Goal: Information Seeking & Learning: Stay updated

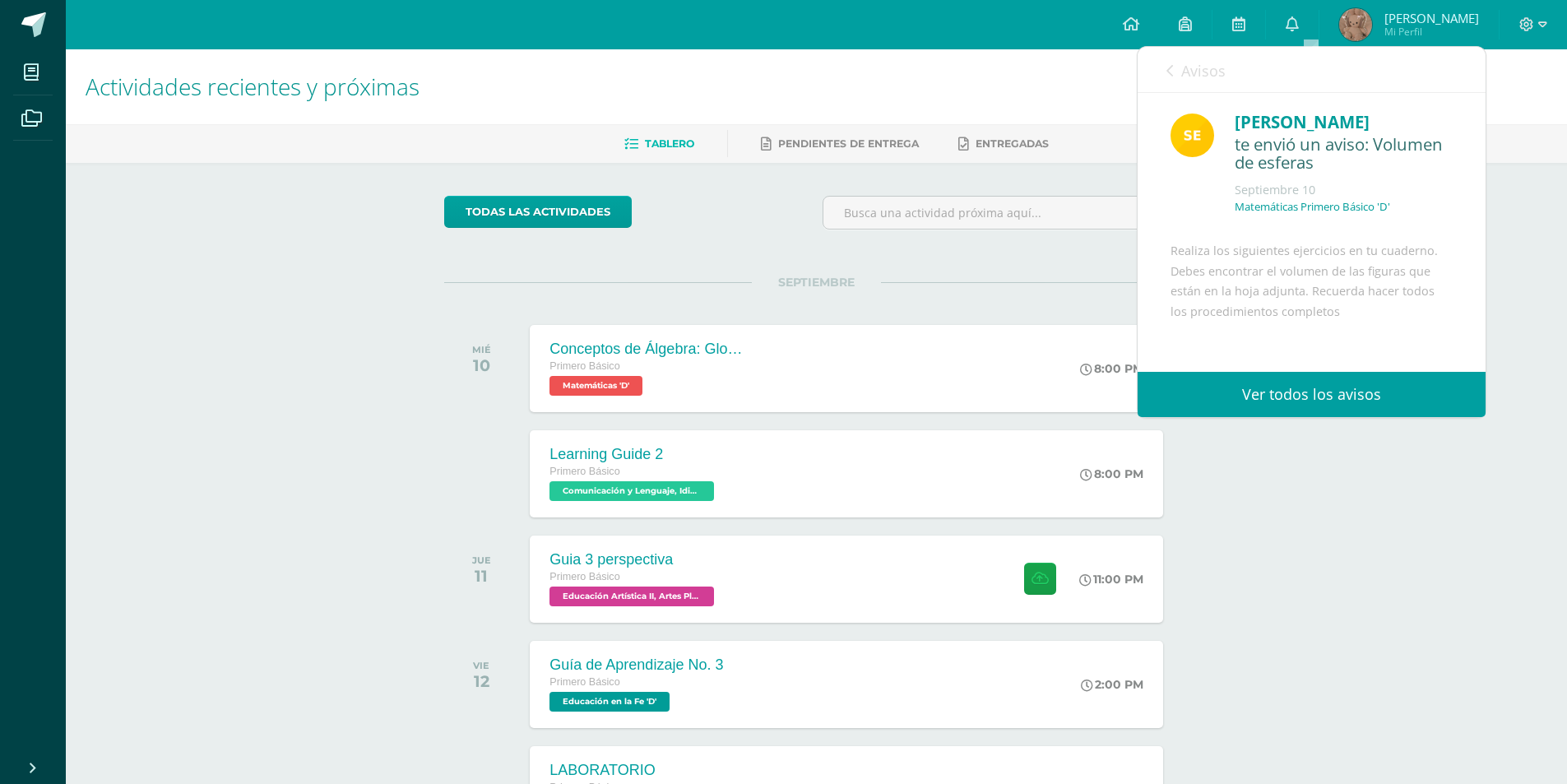
click at [1198, 65] on span "Avisos" at bounding box center [1203, 71] width 44 height 20
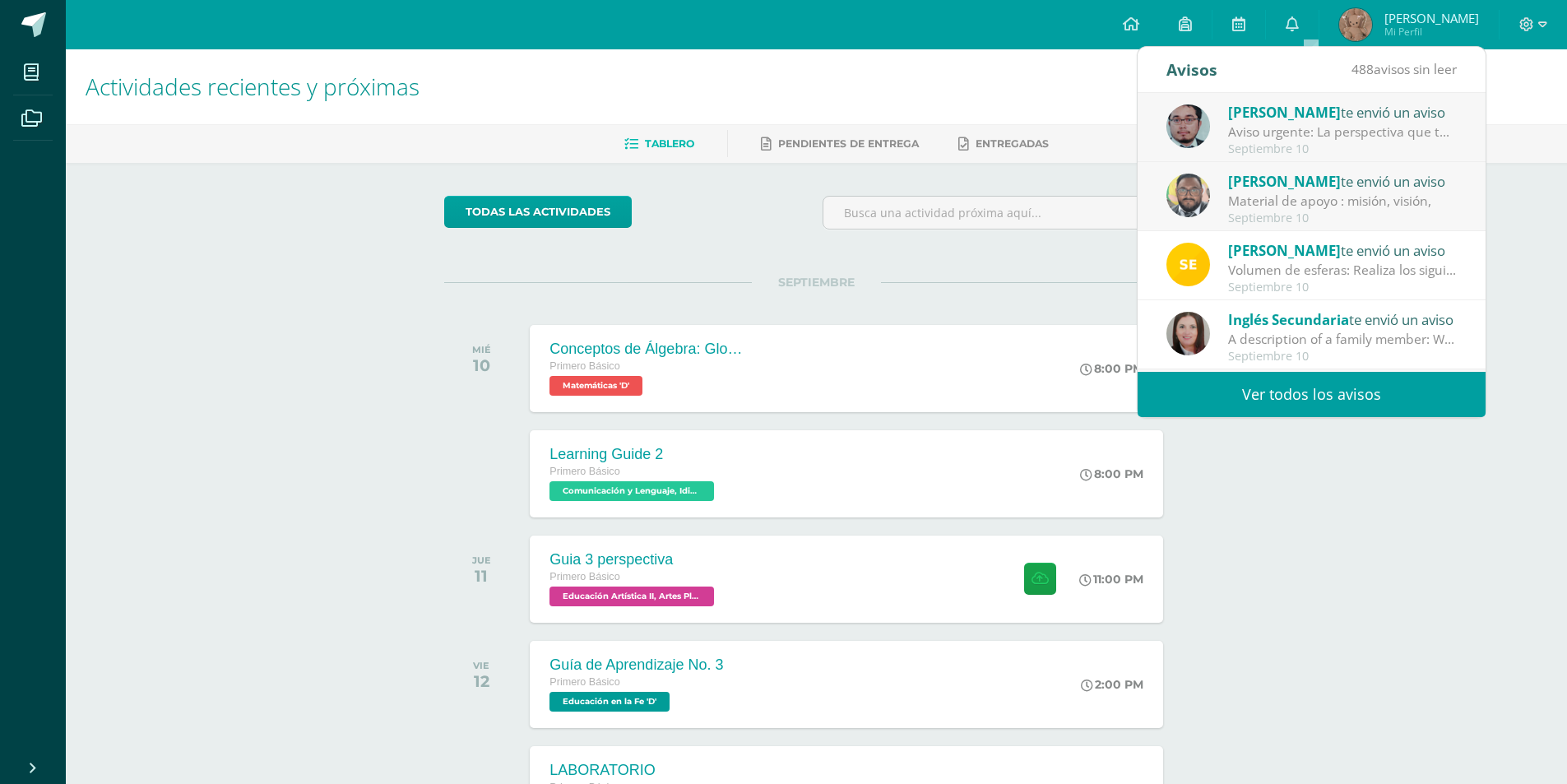
click at [1316, 326] on span "Inglés Secundaria" at bounding box center [1289, 319] width 121 height 19
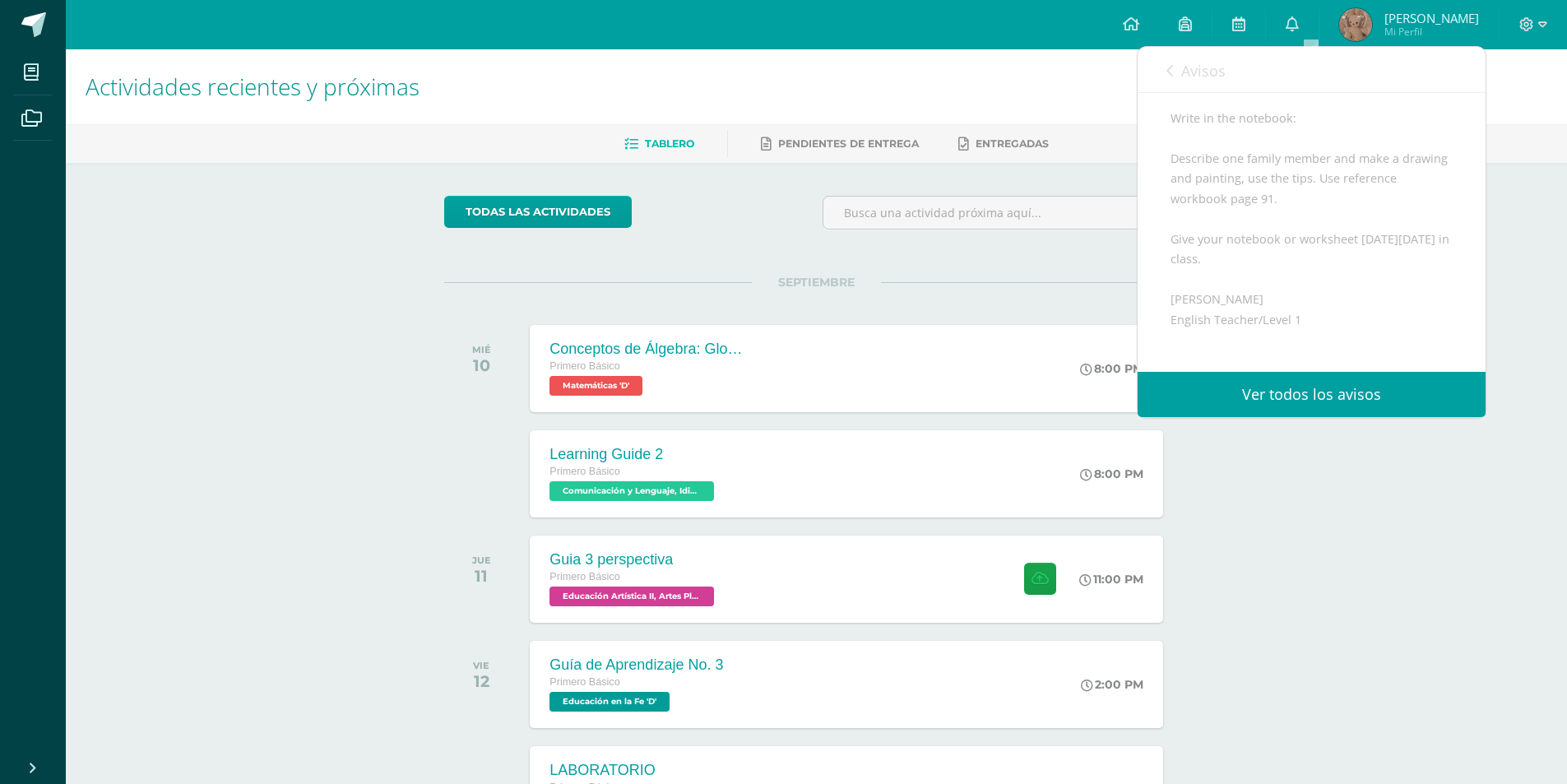
scroll to position [164, 0]
click at [1197, 58] on link "Avisos" at bounding box center [1196, 70] width 59 height 47
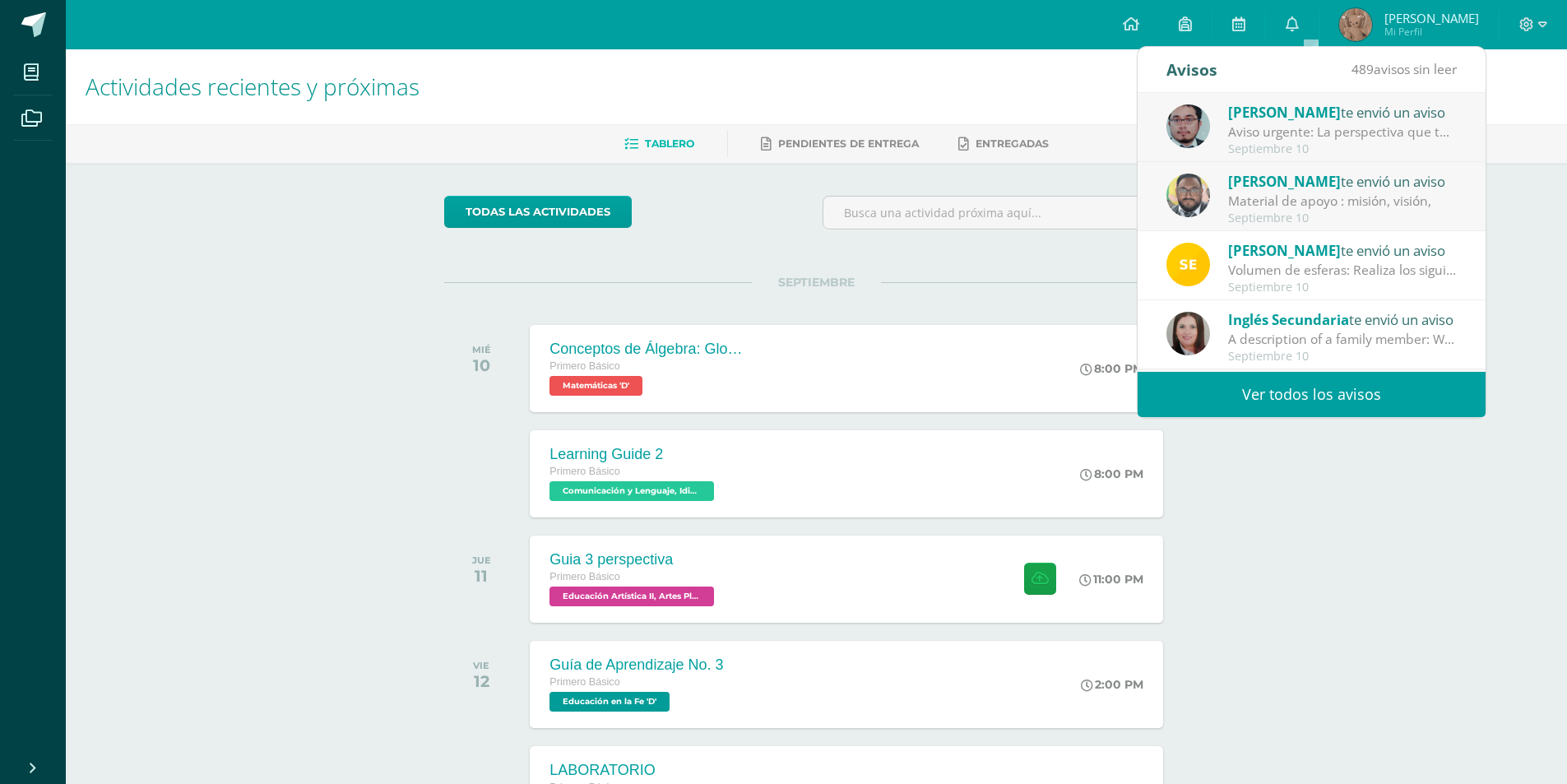
click at [1294, 326] on span "Inglés Secundaria" at bounding box center [1289, 319] width 121 height 19
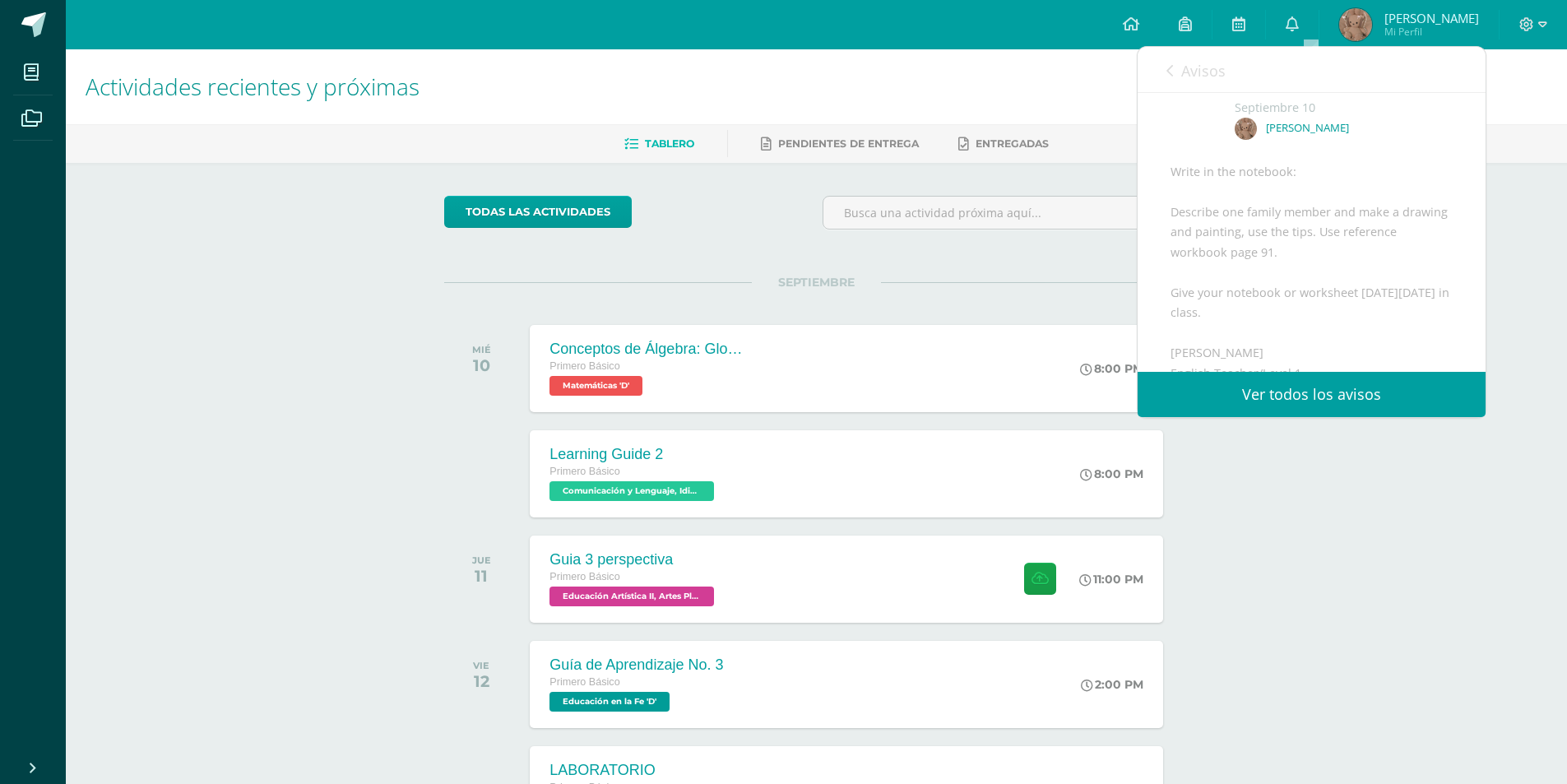
scroll to position [0, 0]
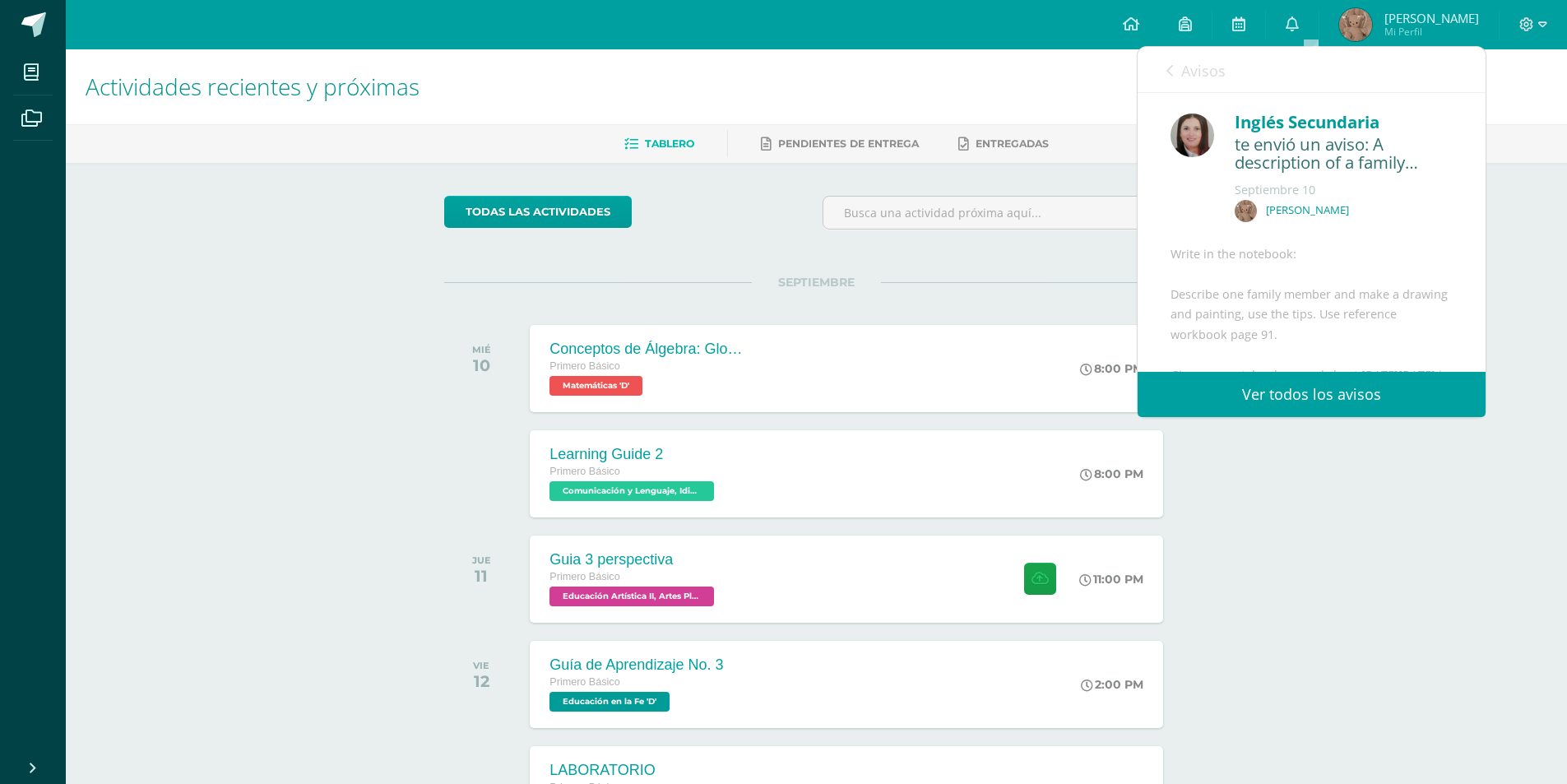
click at [1199, 55] on link "Avisos" at bounding box center [1196, 70] width 59 height 47
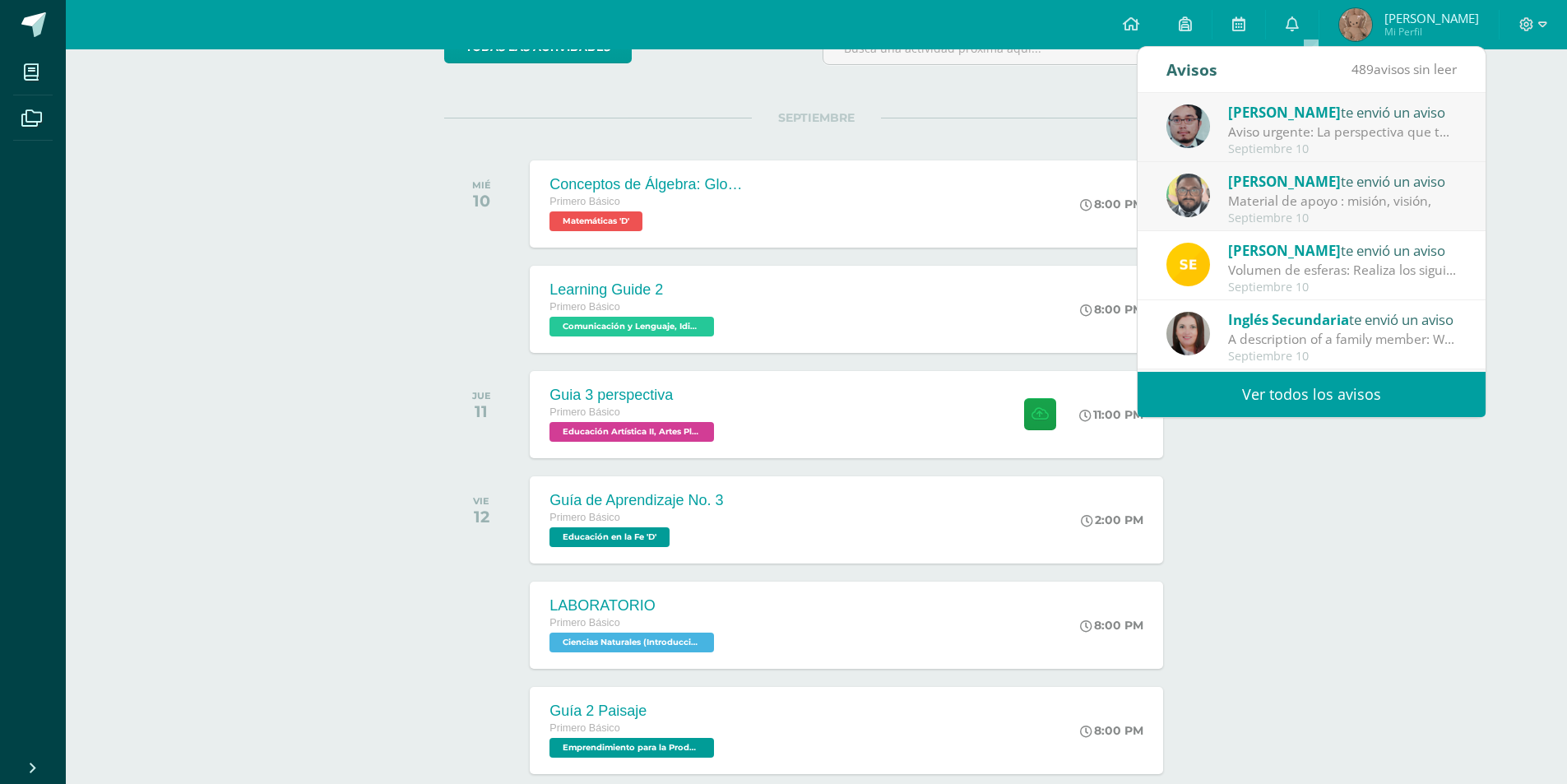
click at [1310, 398] on link "Ver todos los avisos" at bounding box center [1311, 395] width 348 height 45
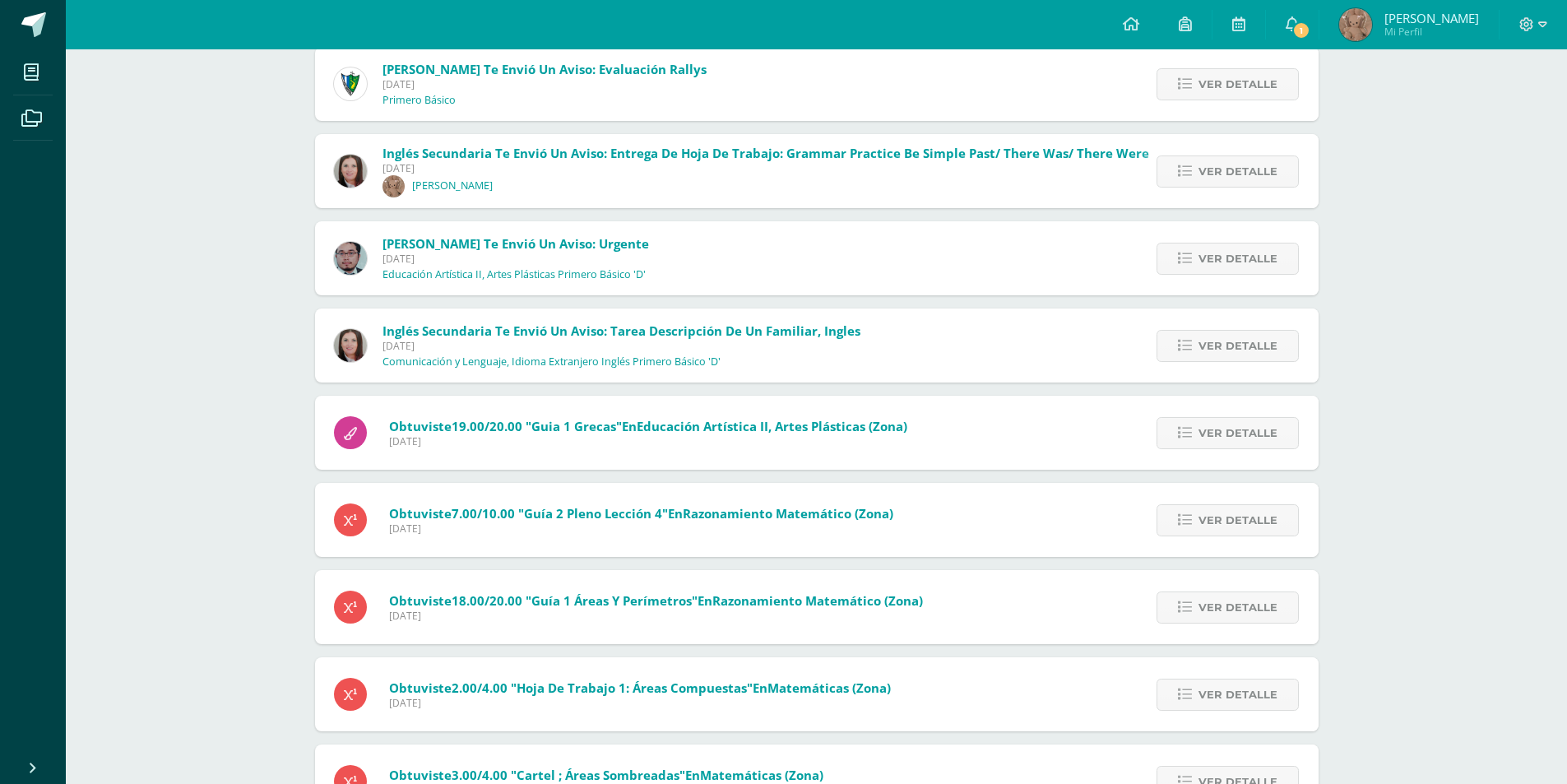
scroll to position [2133, 0]
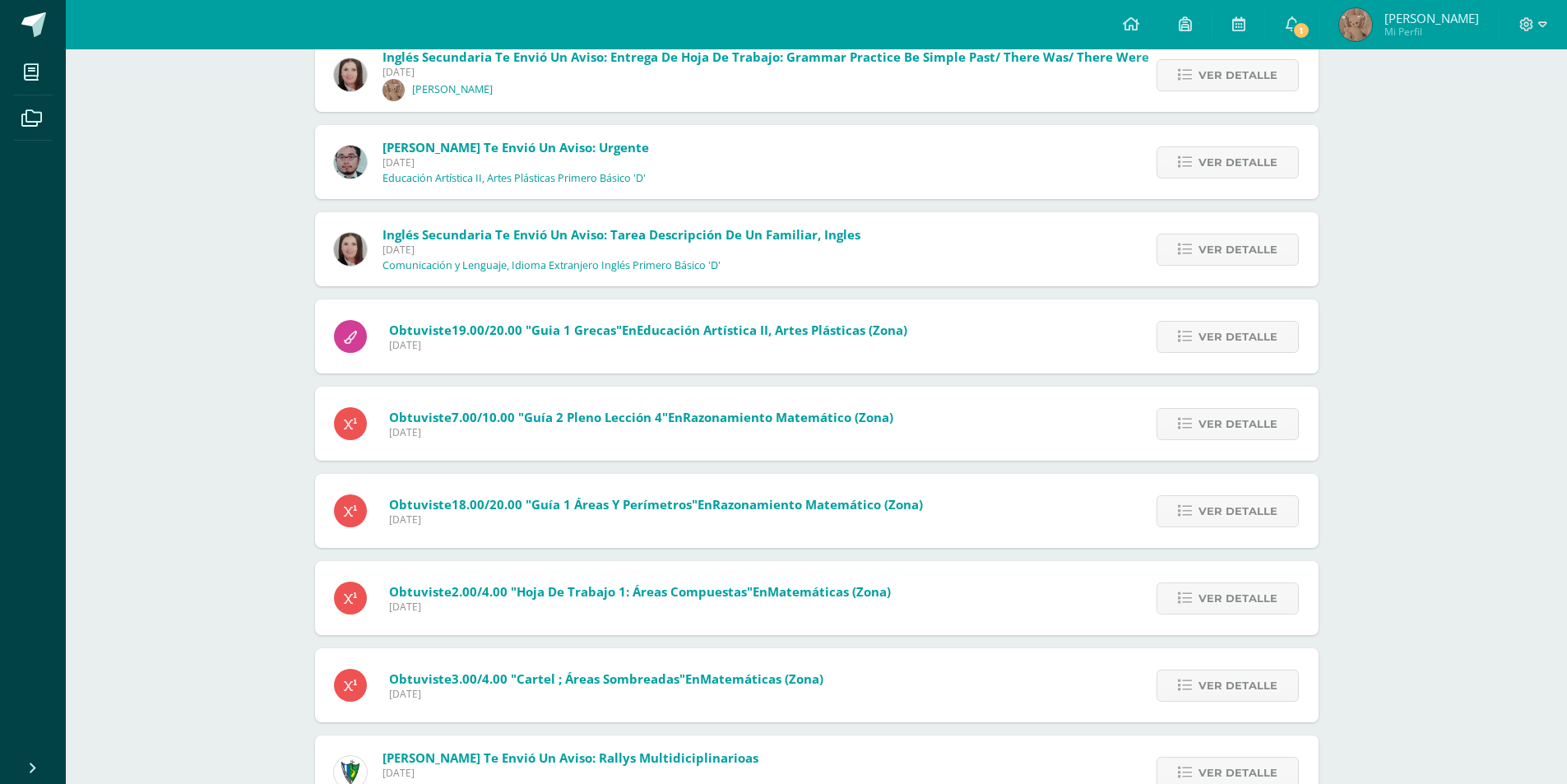
drag, startPoint x: 283, startPoint y: 301, endPoint x: 229, endPoint y: 2, distance: 303.8
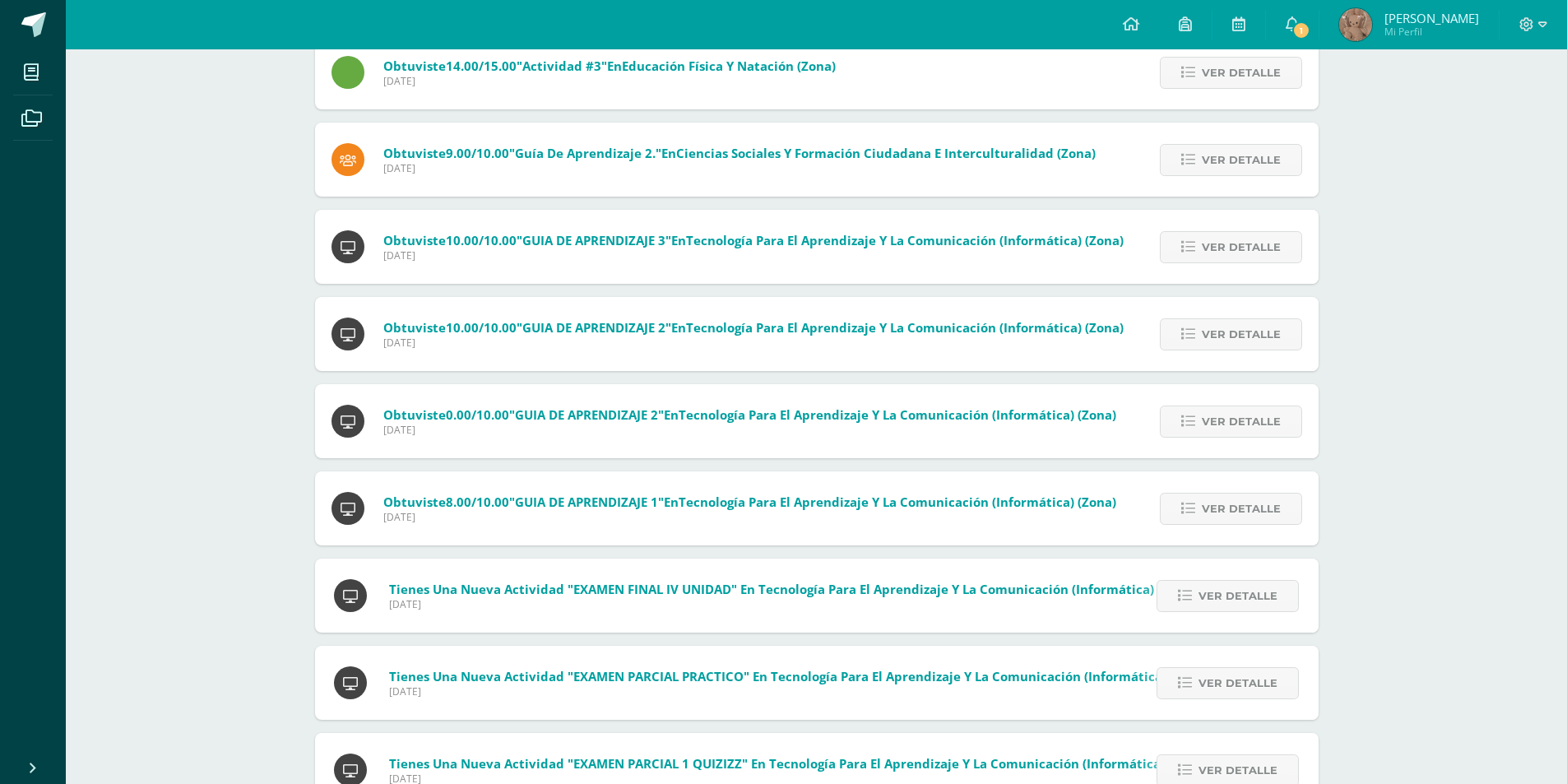
scroll to position [0, 0]
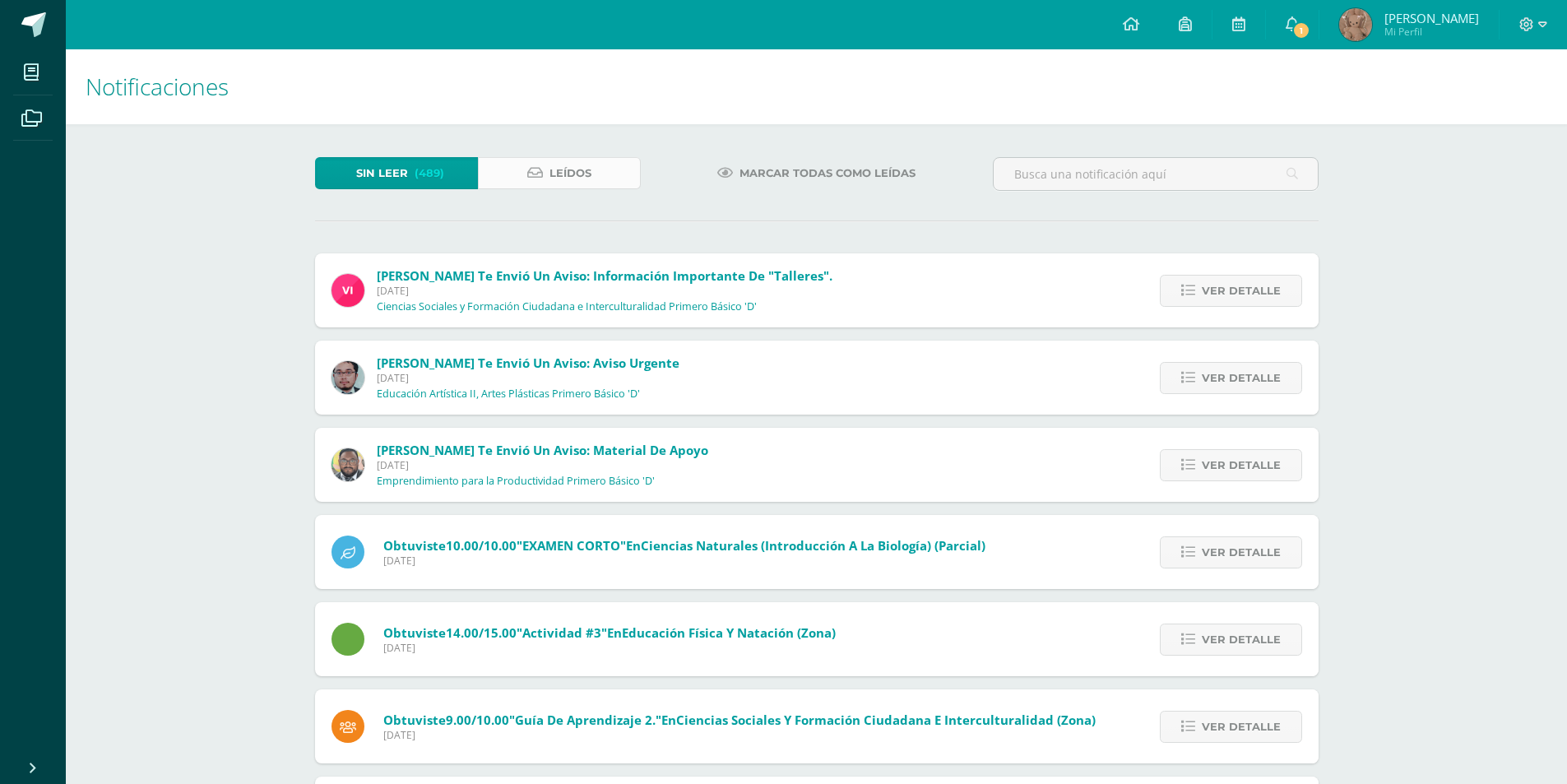
click at [528, 158] on link "Leídos" at bounding box center [559, 173] width 163 height 32
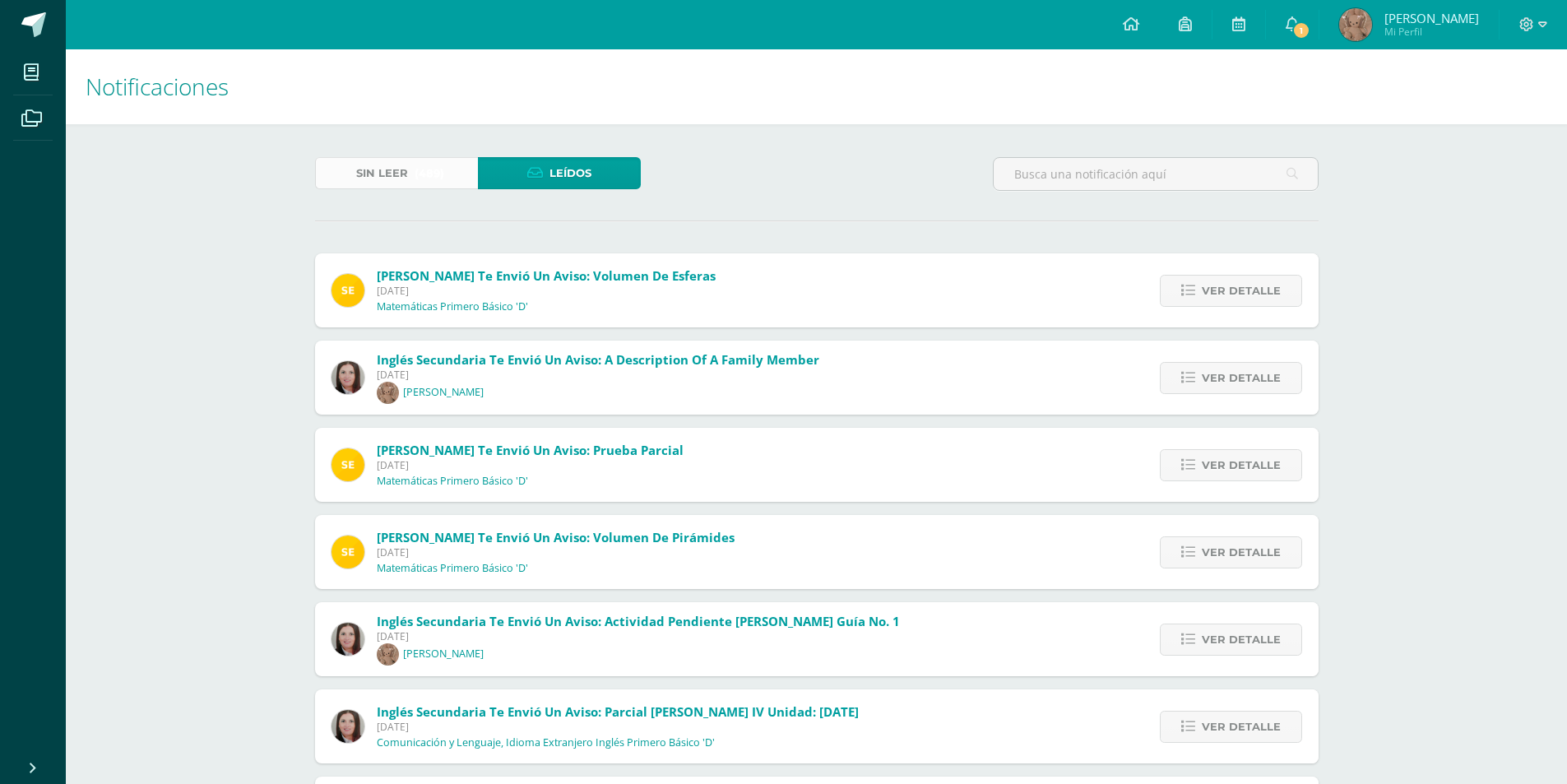
click at [413, 178] on link "Sin leer (489)" at bounding box center [396, 173] width 163 height 32
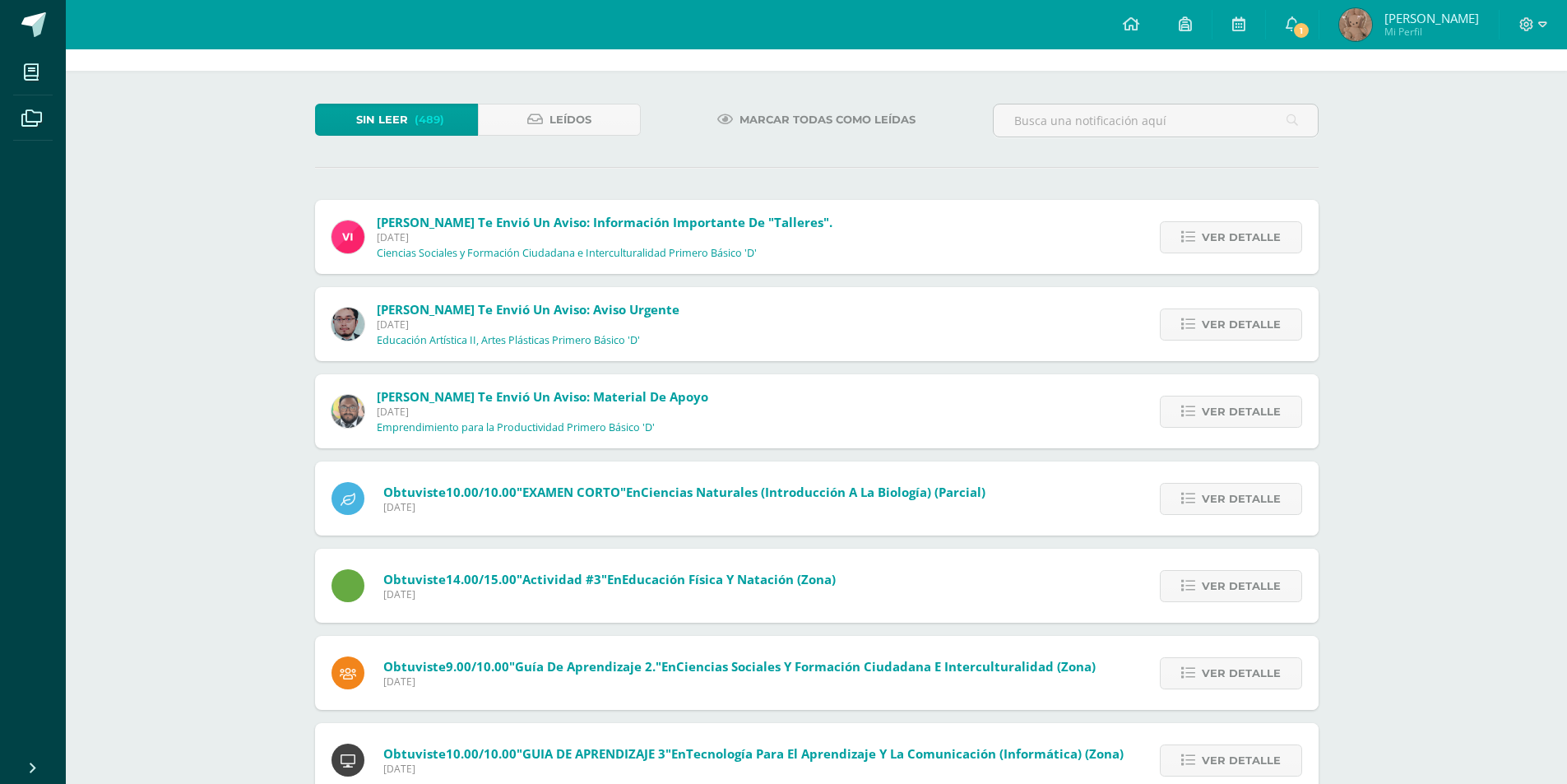
scroll to position [82, 0]
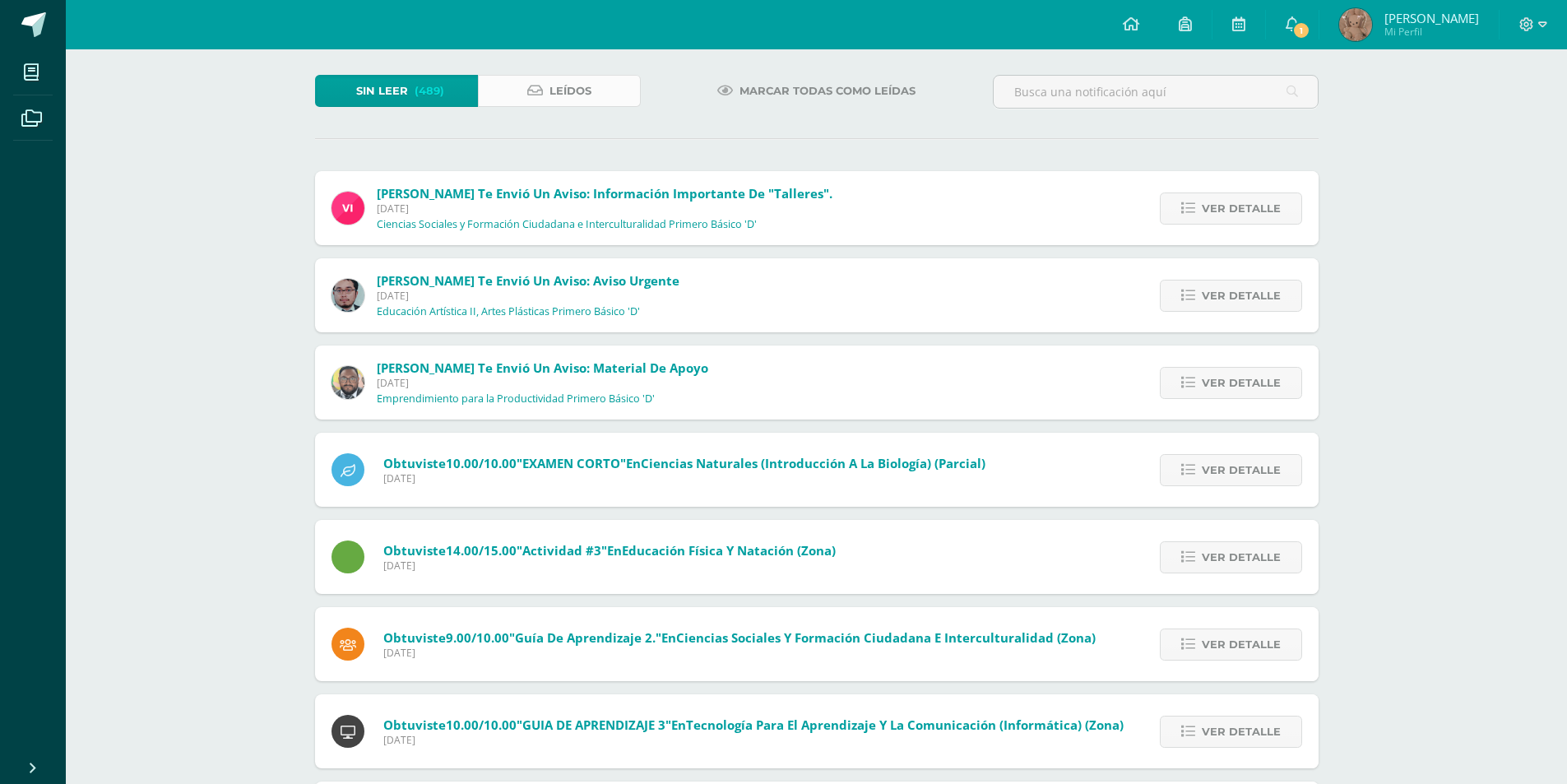
click at [621, 80] on link "Leídos" at bounding box center [559, 90] width 163 height 32
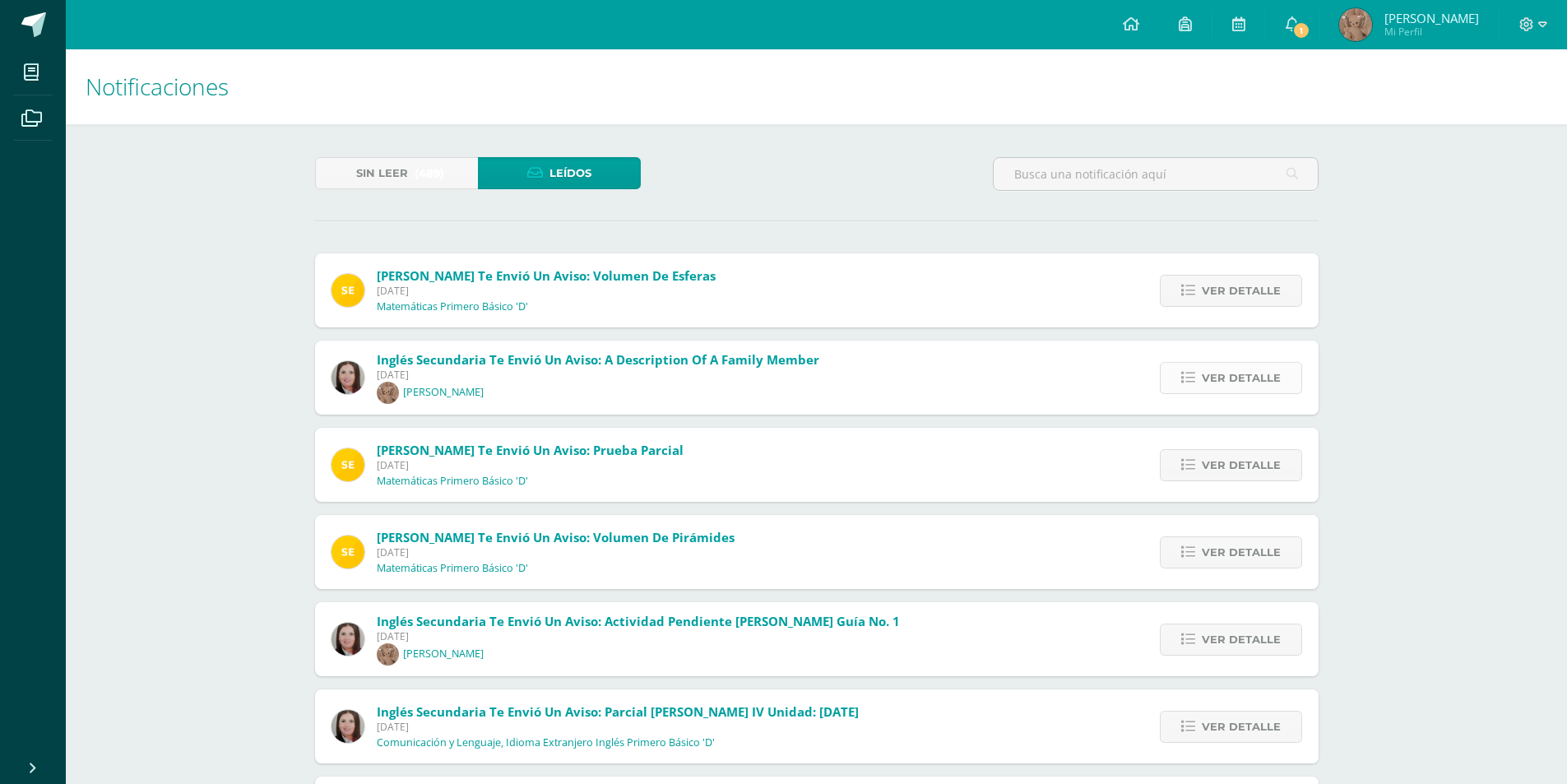
click at [1189, 374] on icon at bounding box center [1188, 378] width 14 height 14
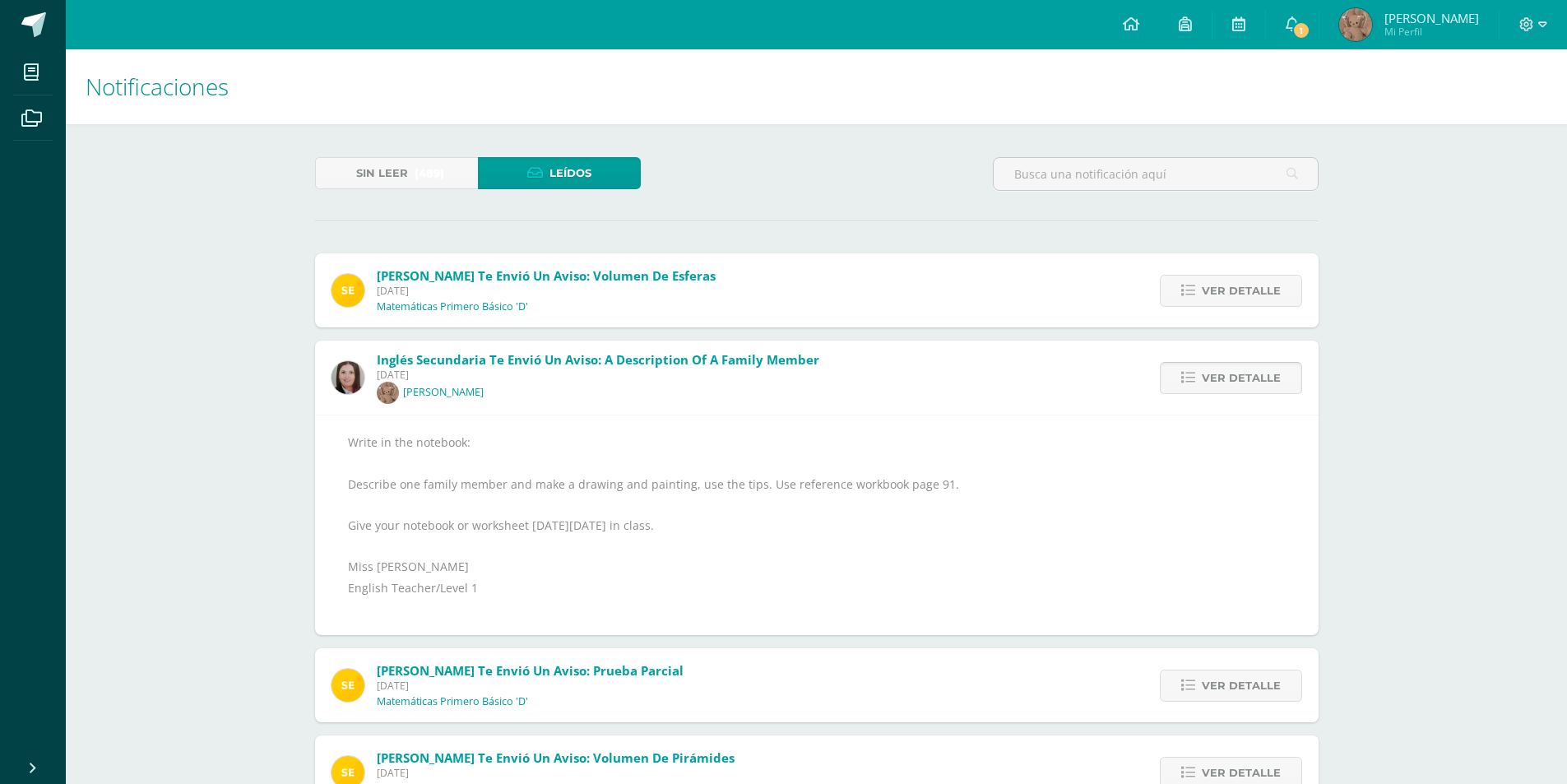
click at [1189, 374] on icon at bounding box center [1188, 378] width 14 height 14
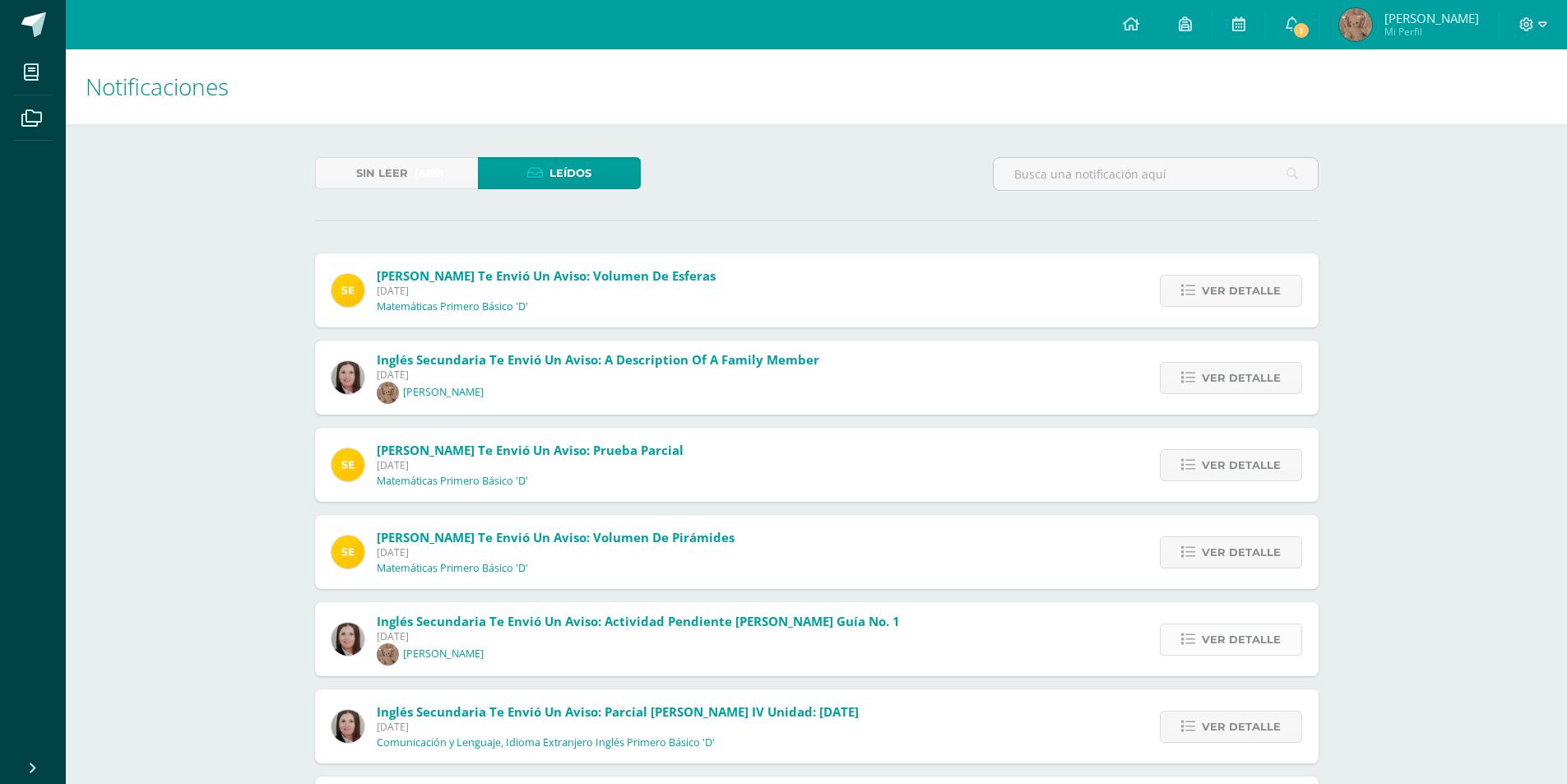
click at [1203, 627] on link "Ver detalle" at bounding box center [1231, 639] width 142 height 32
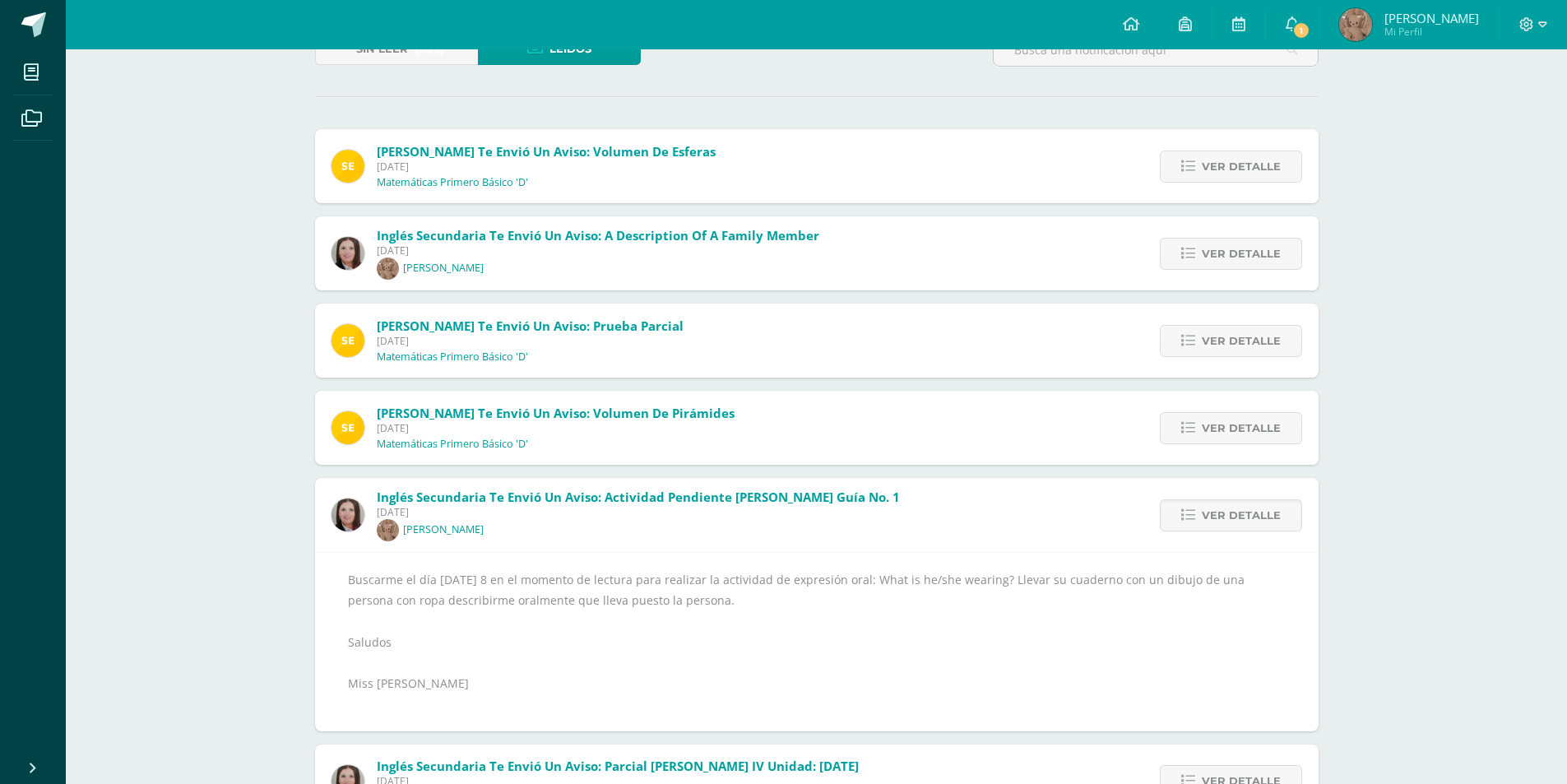
scroll to position [164, 0]
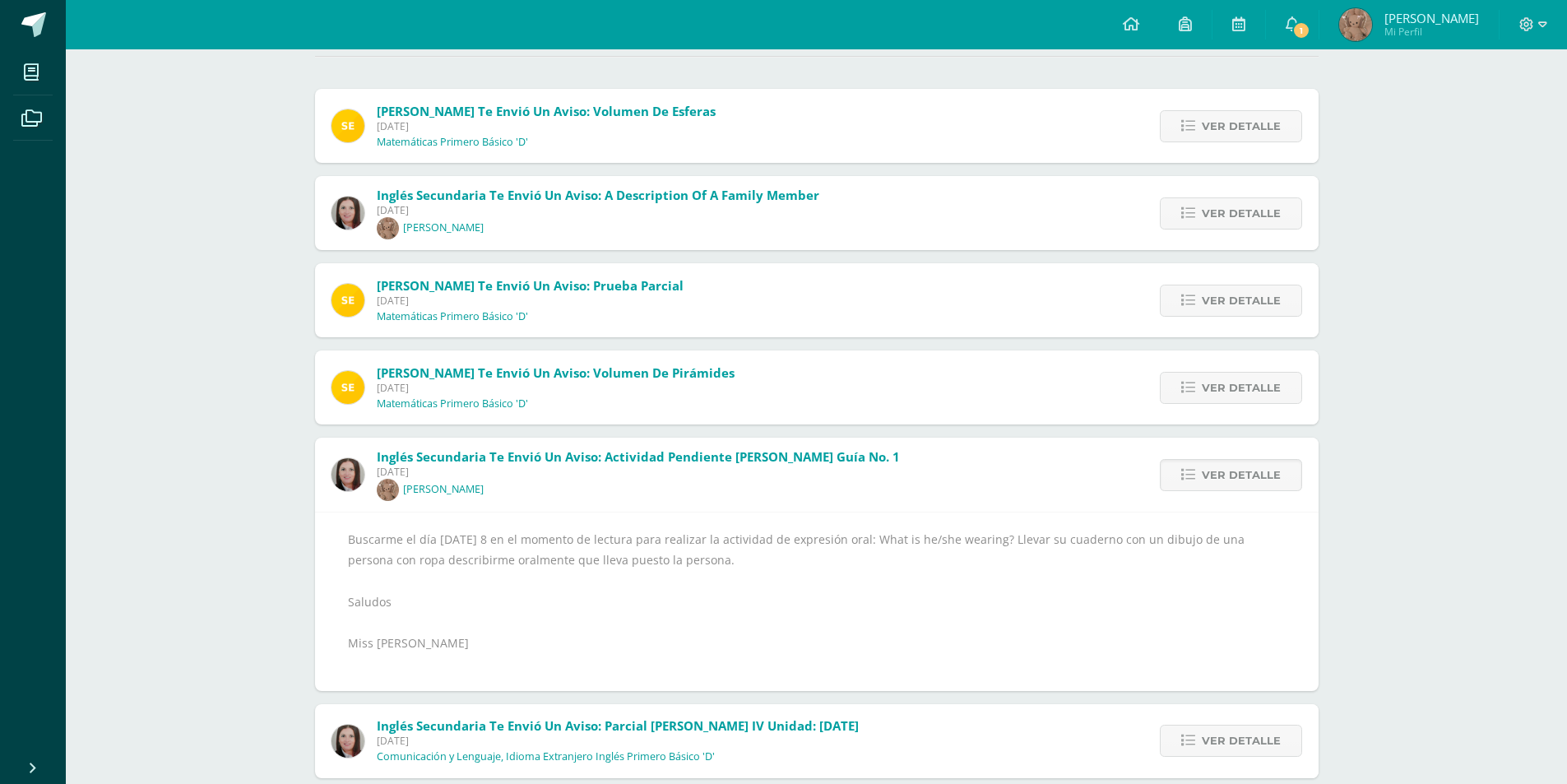
click at [1229, 502] on div "Ver detalle" at bounding box center [1227, 474] width 184 height 74
click at [1206, 471] on span "Ver detalle" at bounding box center [1241, 475] width 79 height 30
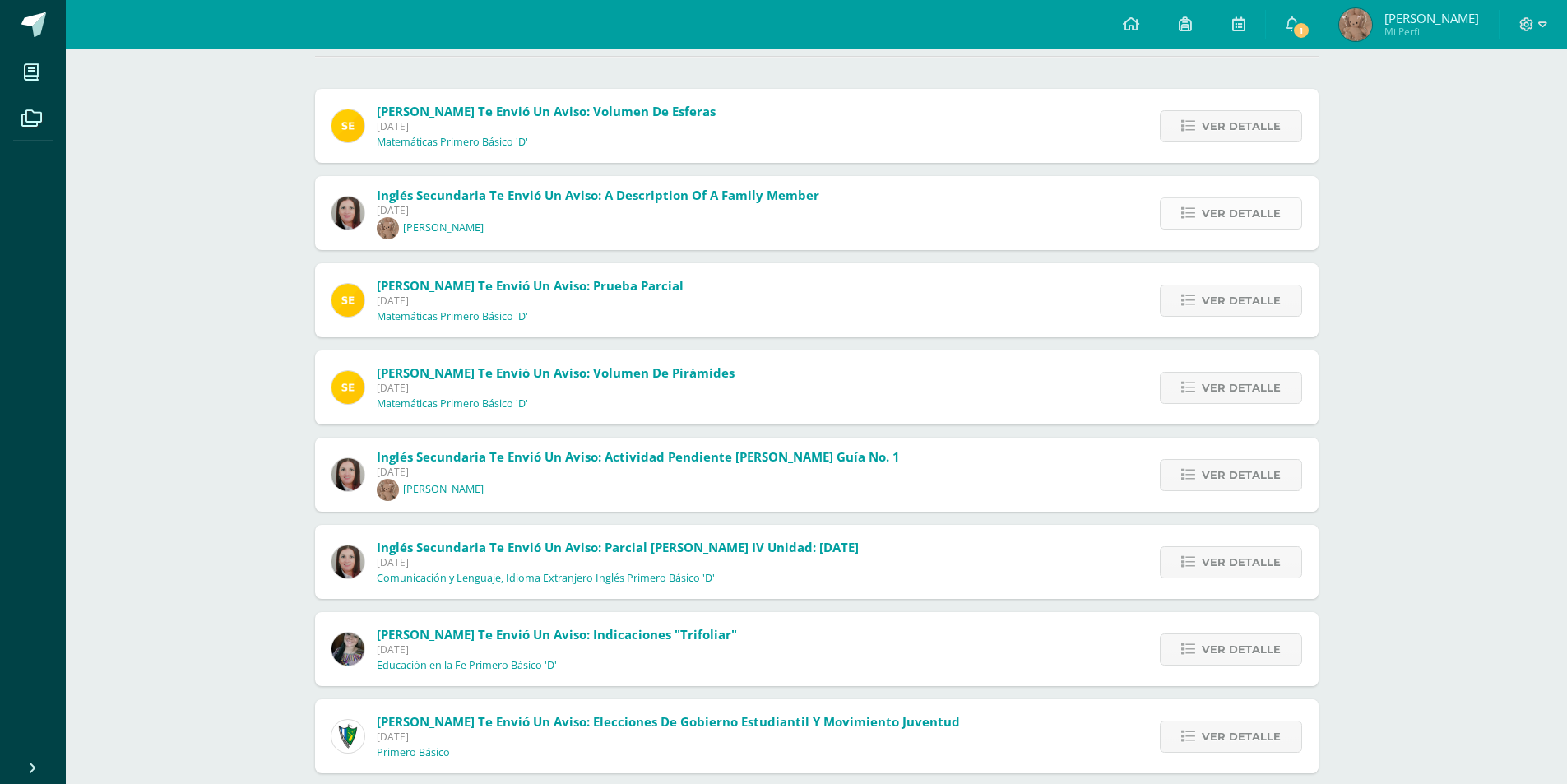
click at [1225, 209] on span "Ver detalle" at bounding box center [1241, 214] width 79 height 30
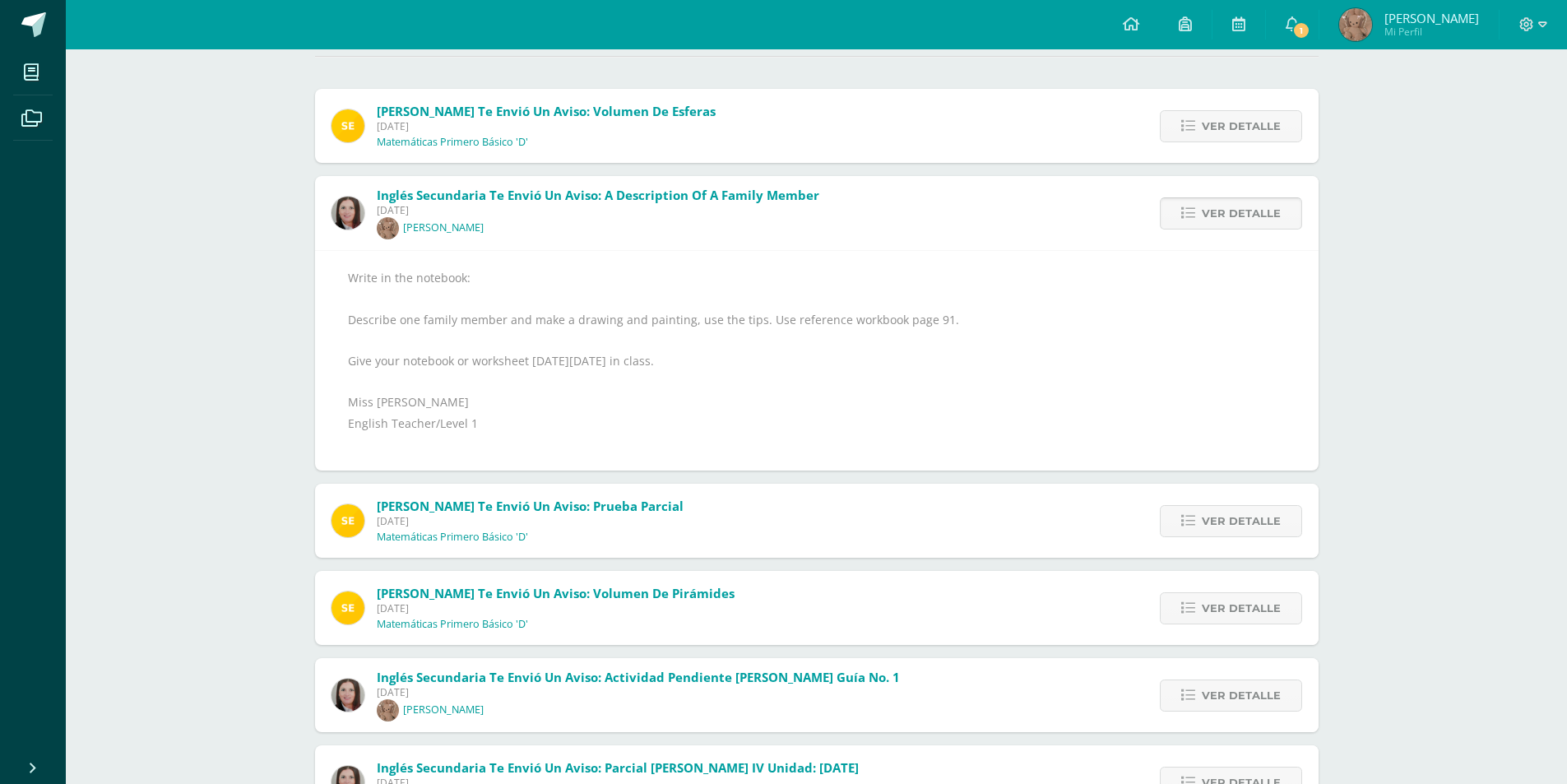
click at [1225, 209] on span "Ver detalle" at bounding box center [1241, 214] width 79 height 30
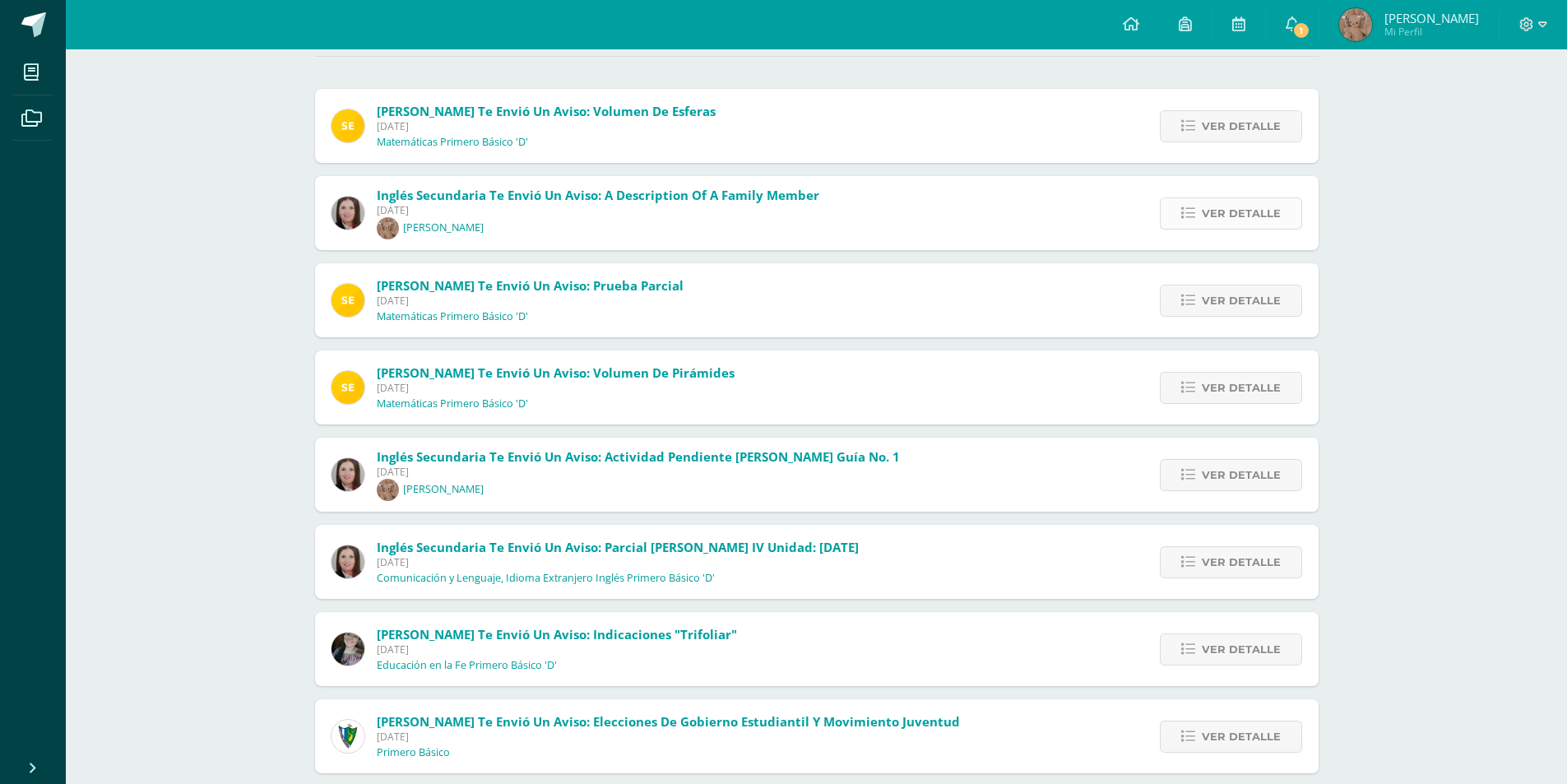
click at [1221, 219] on span "Ver detalle" at bounding box center [1241, 214] width 79 height 30
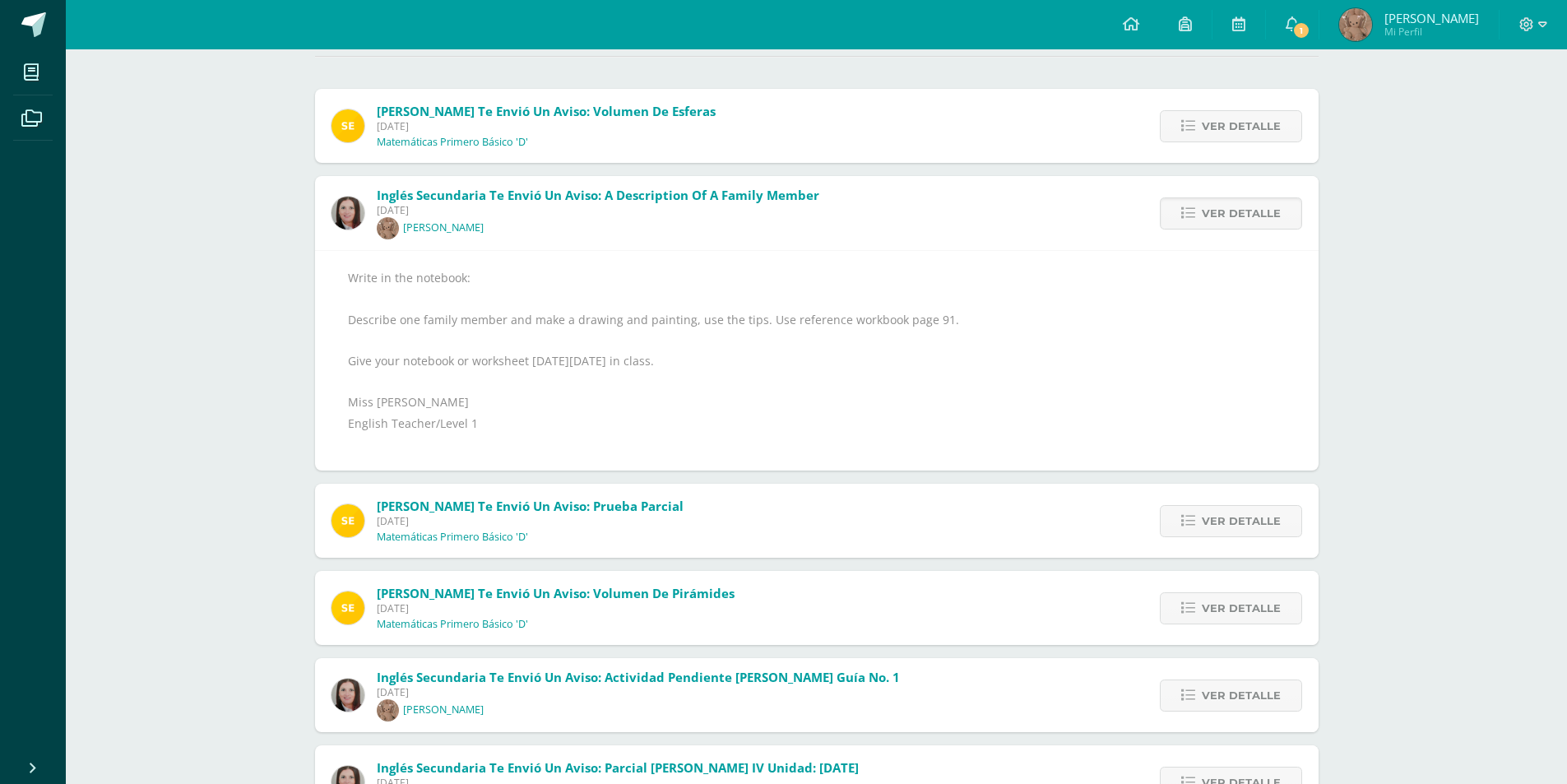
drag, startPoint x: 1222, startPoint y: 218, endPoint x: 188, endPoint y: 157, distance: 1035.8
click at [273, 250] on div "Notificaciones Sin leer (489) Leídos [PERSON_NAME] te envió un aviso: Volumen d…" at bounding box center [817, 570] width 1502 height 1371
click at [1228, 695] on span "Ver detalle" at bounding box center [1241, 695] width 79 height 30
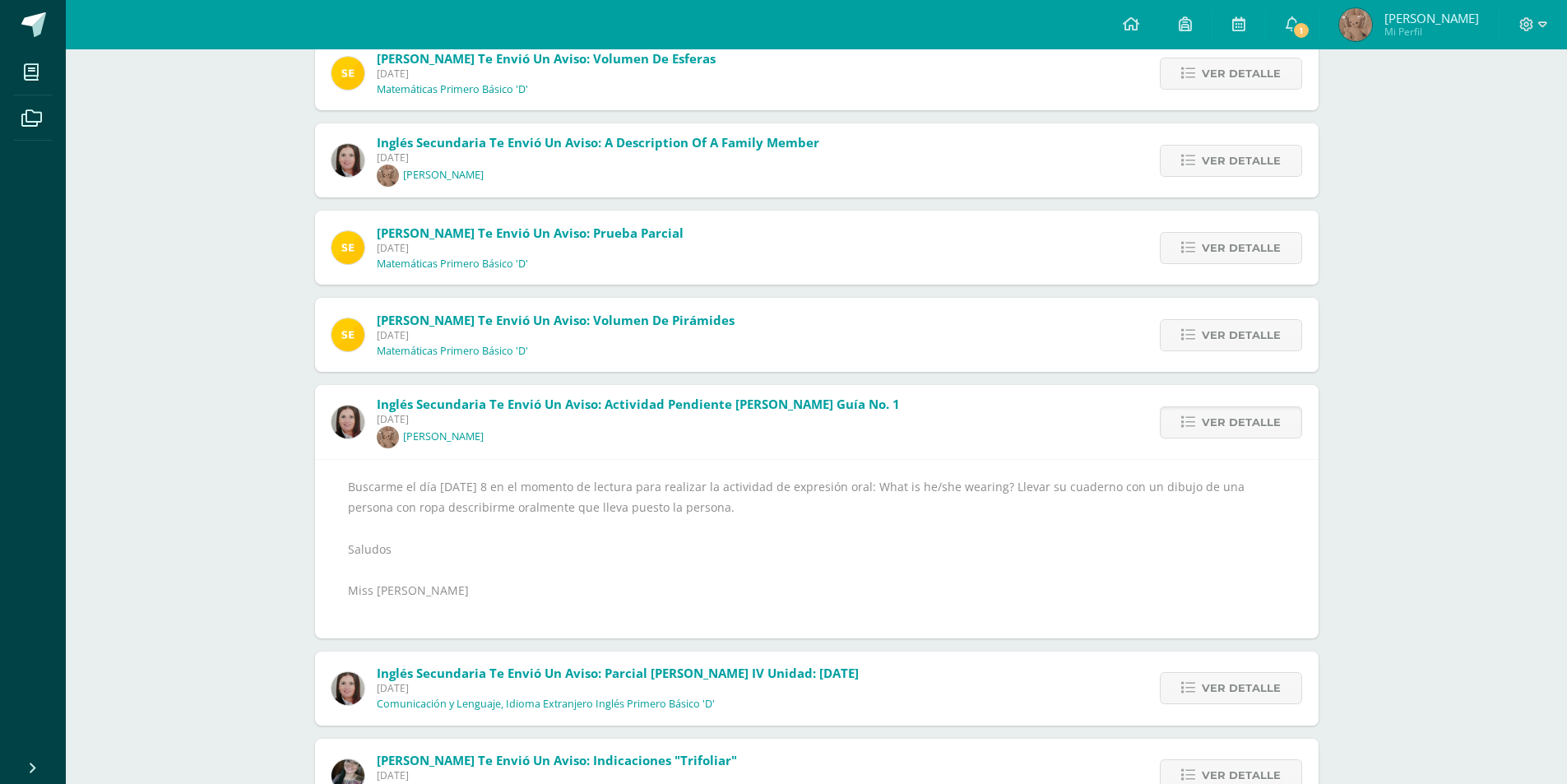
scroll to position [247, 0]
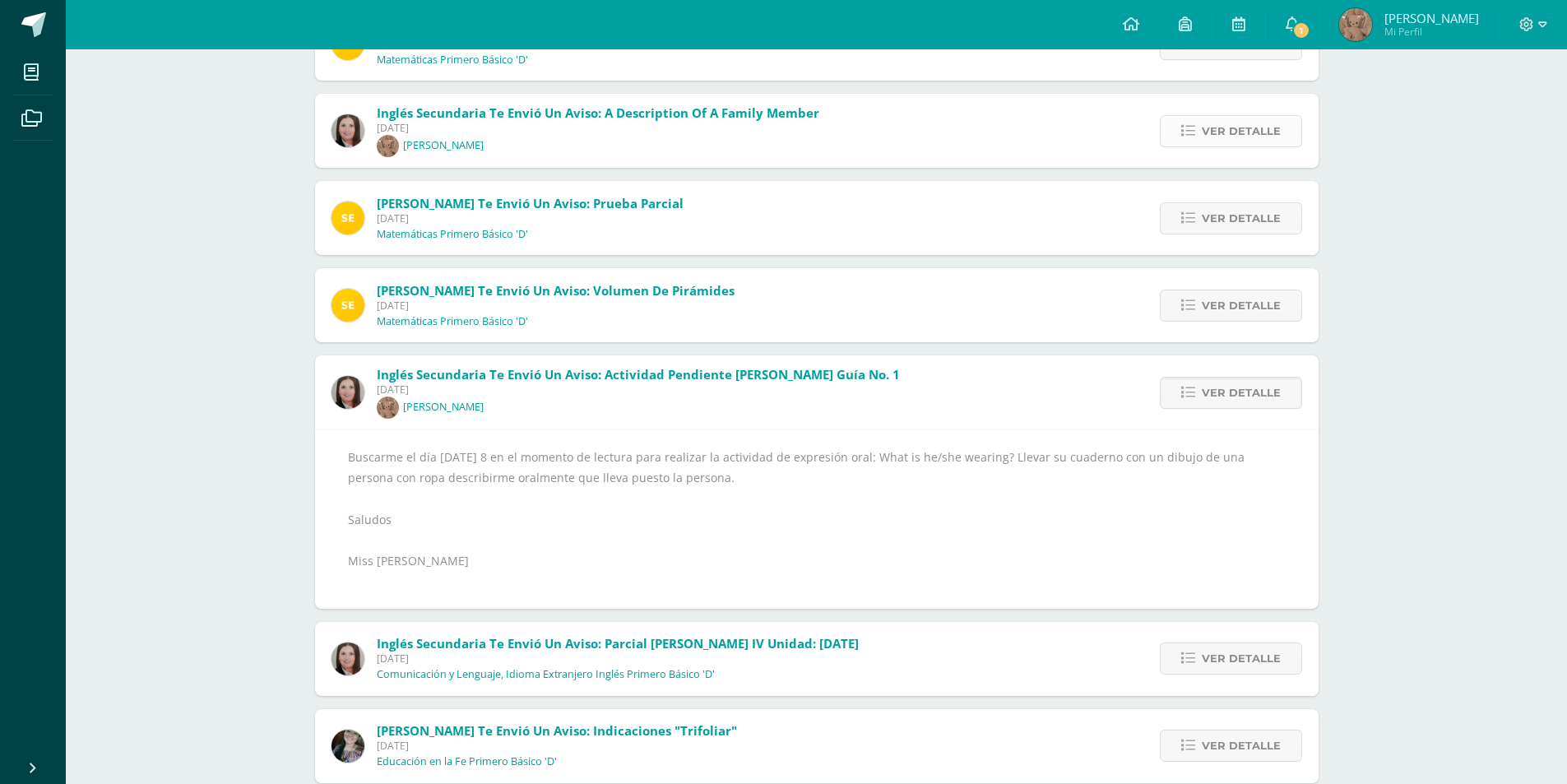
click at [1171, 143] on link "Ver detalle" at bounding box center [1231, 131] width 142 height 32
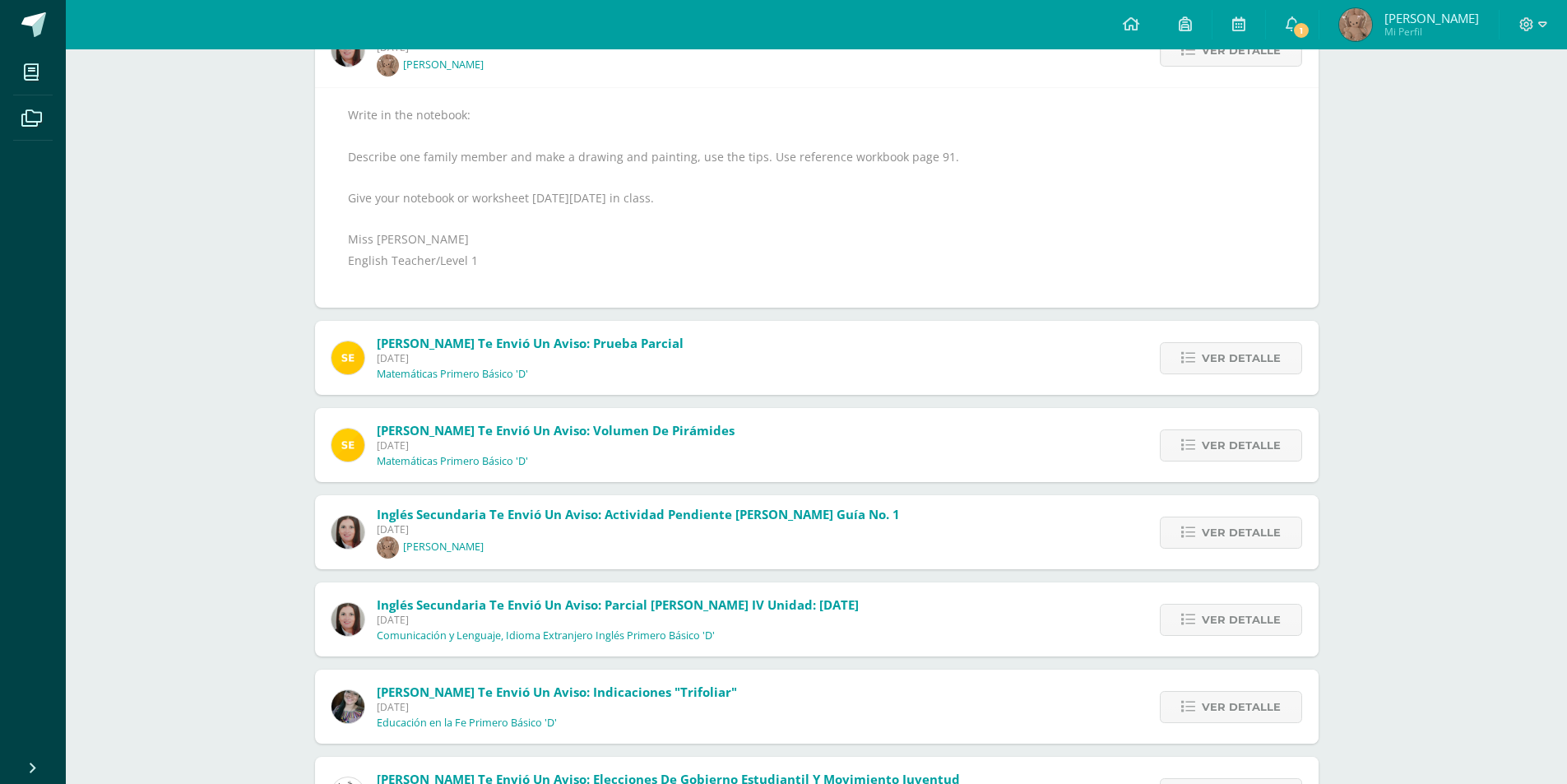
scroll to position [329, 0]
